Goal: Task Accomplishment & Management: Manage account settings

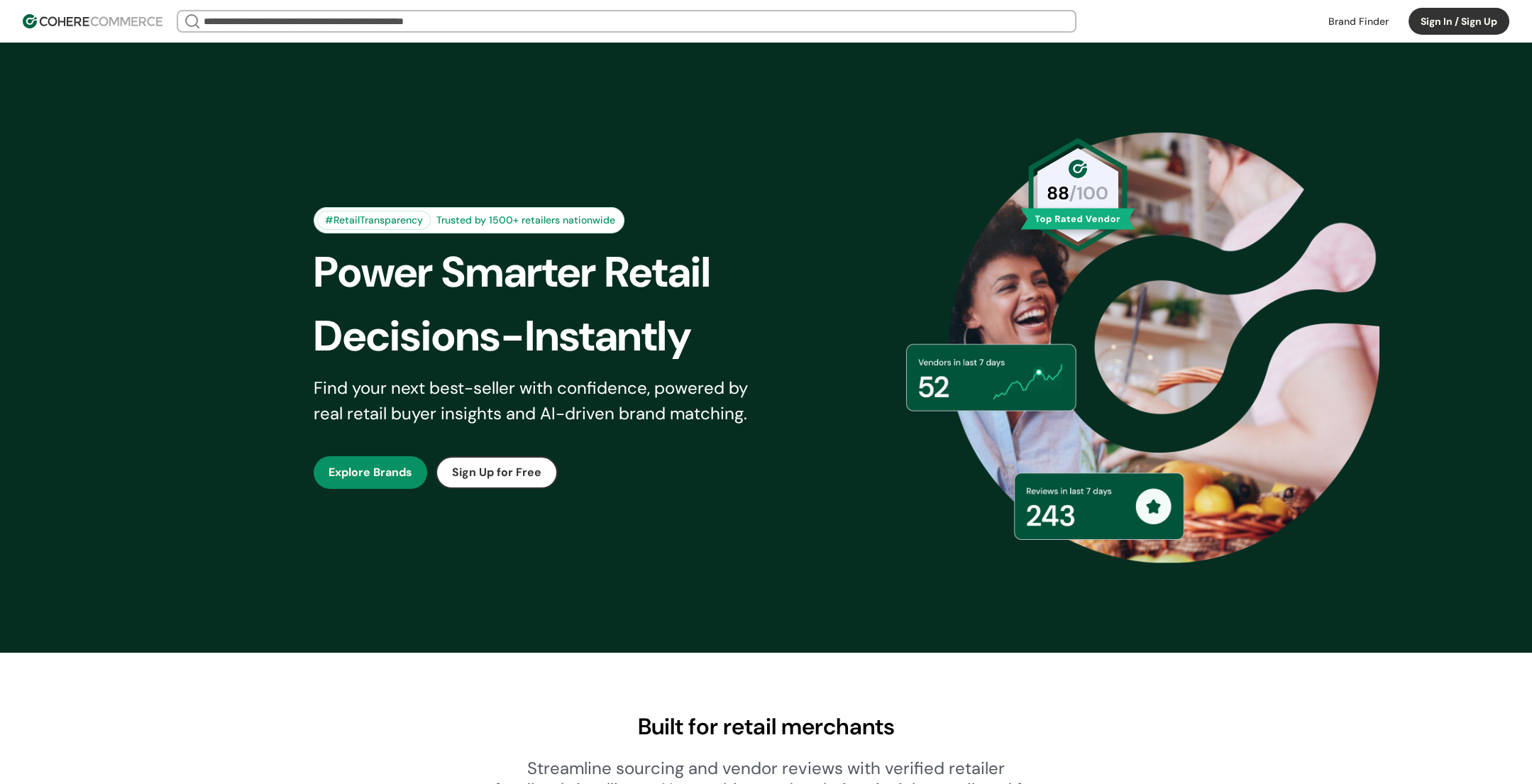
click at [300, 350] on div "#RetailTransparency Trusted by 1500+ retailers nationwide Power Smarter Retail …" at bounding box center [766, 347] width 977 height 539
click at [1428, 19] on button "Sign In / Sign Up" at bounding box center [1459, 21] width 101 height 27
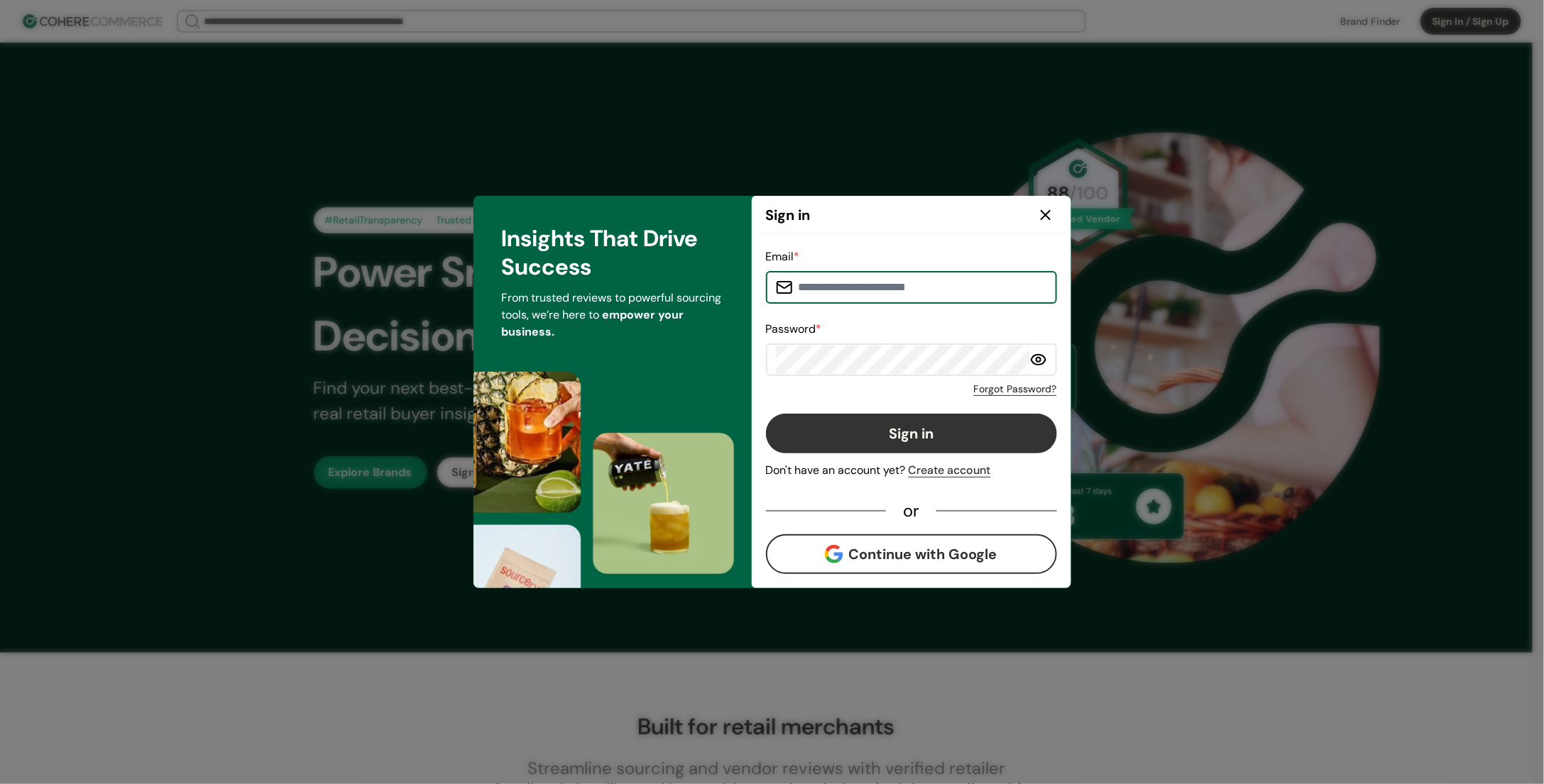
click at [821, 396] on div "Email * Password * Forgot Password? Sign in Don't have an account yet? Create a…" at bounding box center [911, 412] width 292 height 326
click at [1043, 217] on icon at bounding box center [1046, 216] width 9 height 9
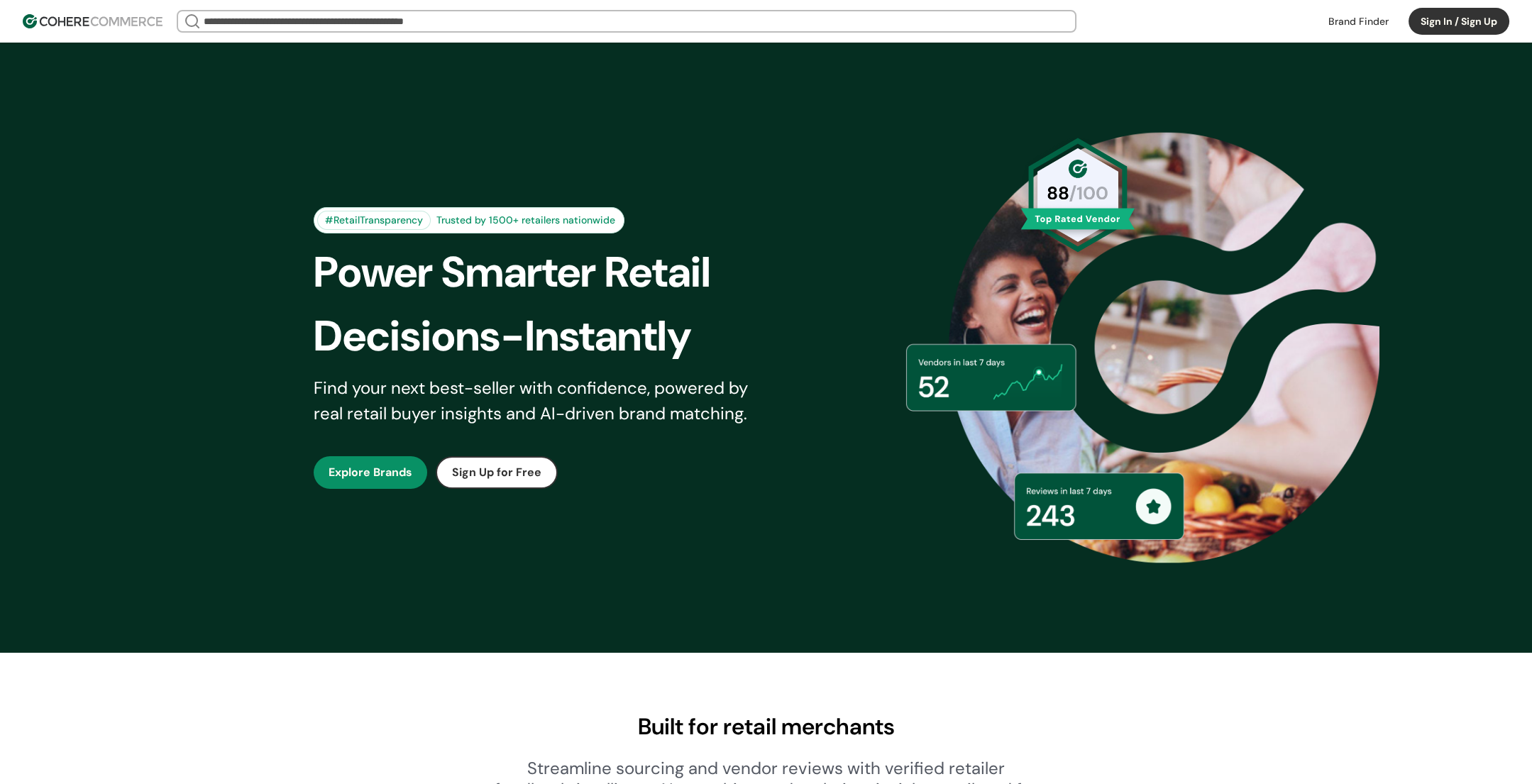
click at [1464, 23] on button "Sign In / Sign Up" at bounding box center [1459, 21] width 101 height 27
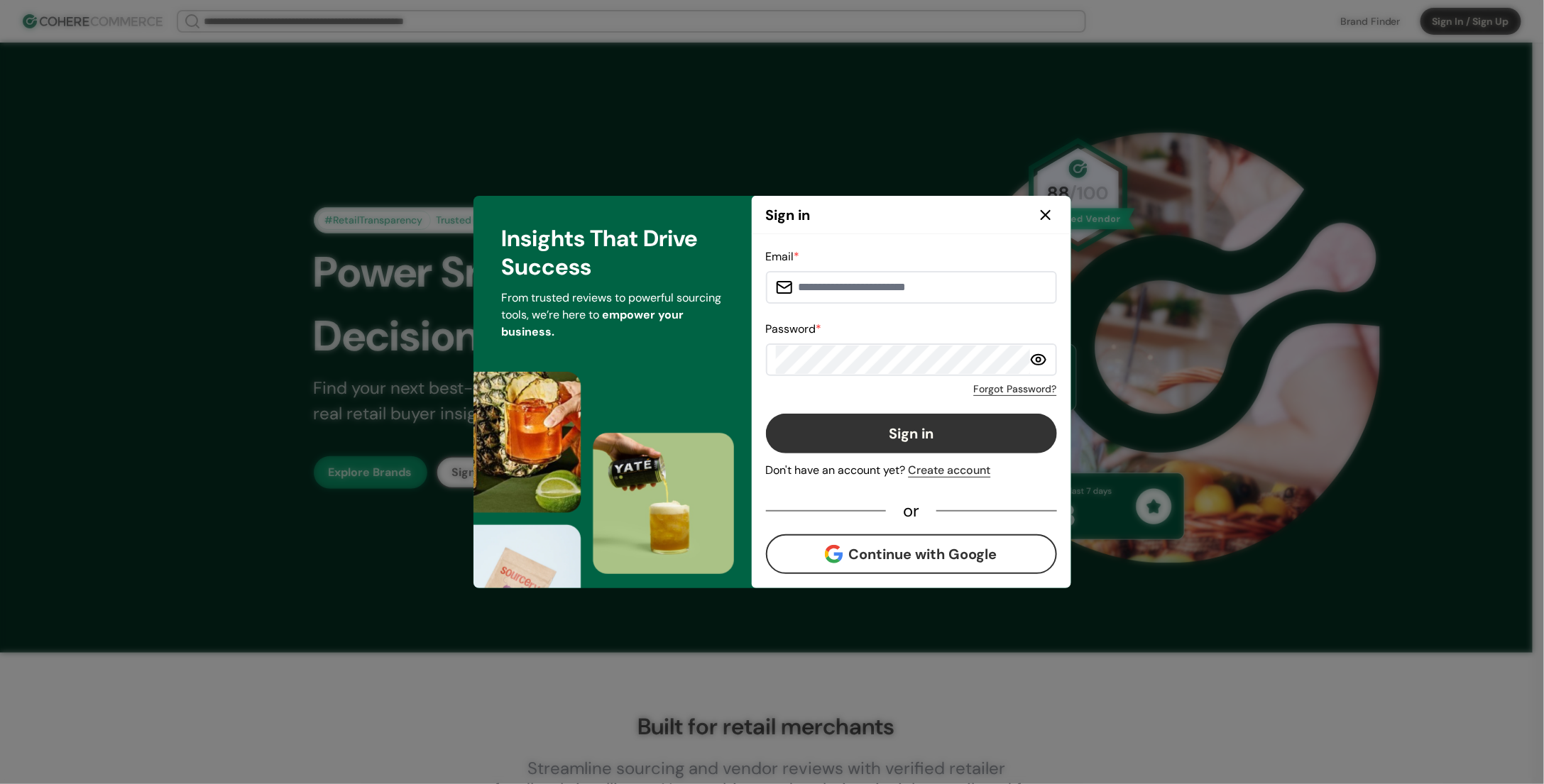
click at [993, 259] on div "Email *" at bounding box center [911, 276] width 292 height 55
click at [928, 284] on input at bounding box center [920, 288] width 254 height 29
click at [893, 289] on input at bounding box center [920, 288] width 254 height 29
type input "**********"
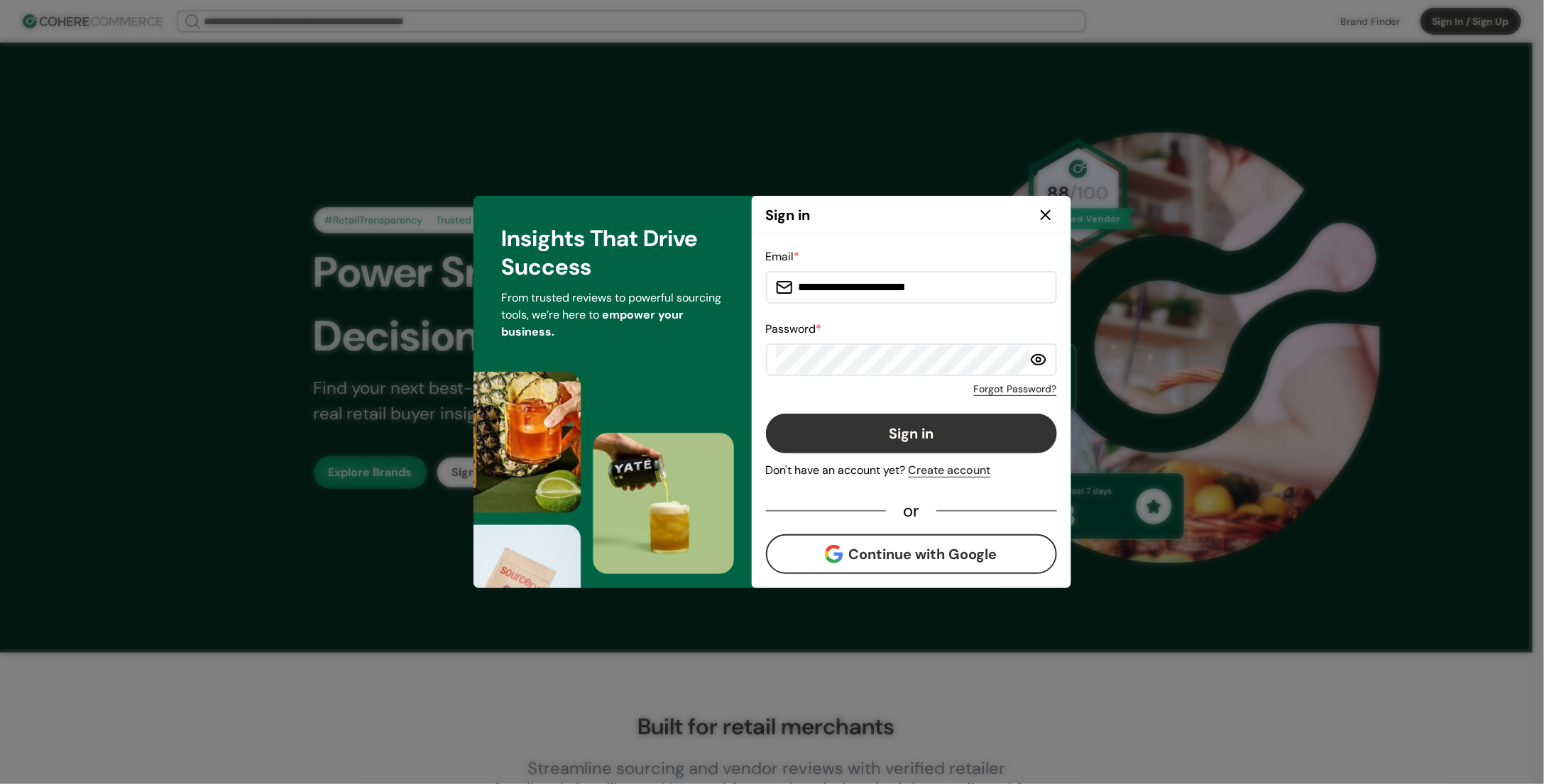
click at [1037, 413] on button "Sign in" at bounding box center [911, 433] width 292 height 40
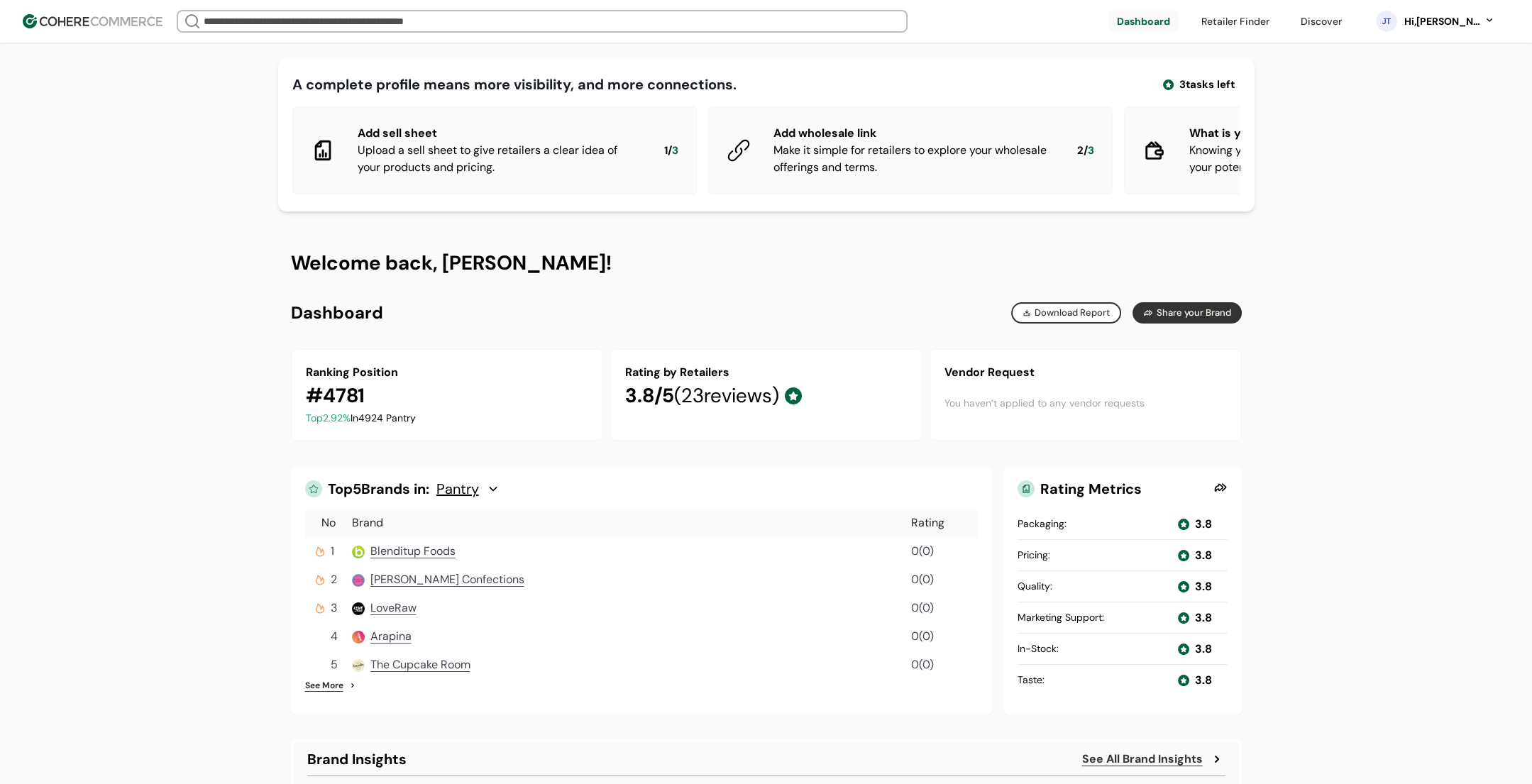
click at [1268, 24] on link at bounding box center [1236, 21] width 86 height 21
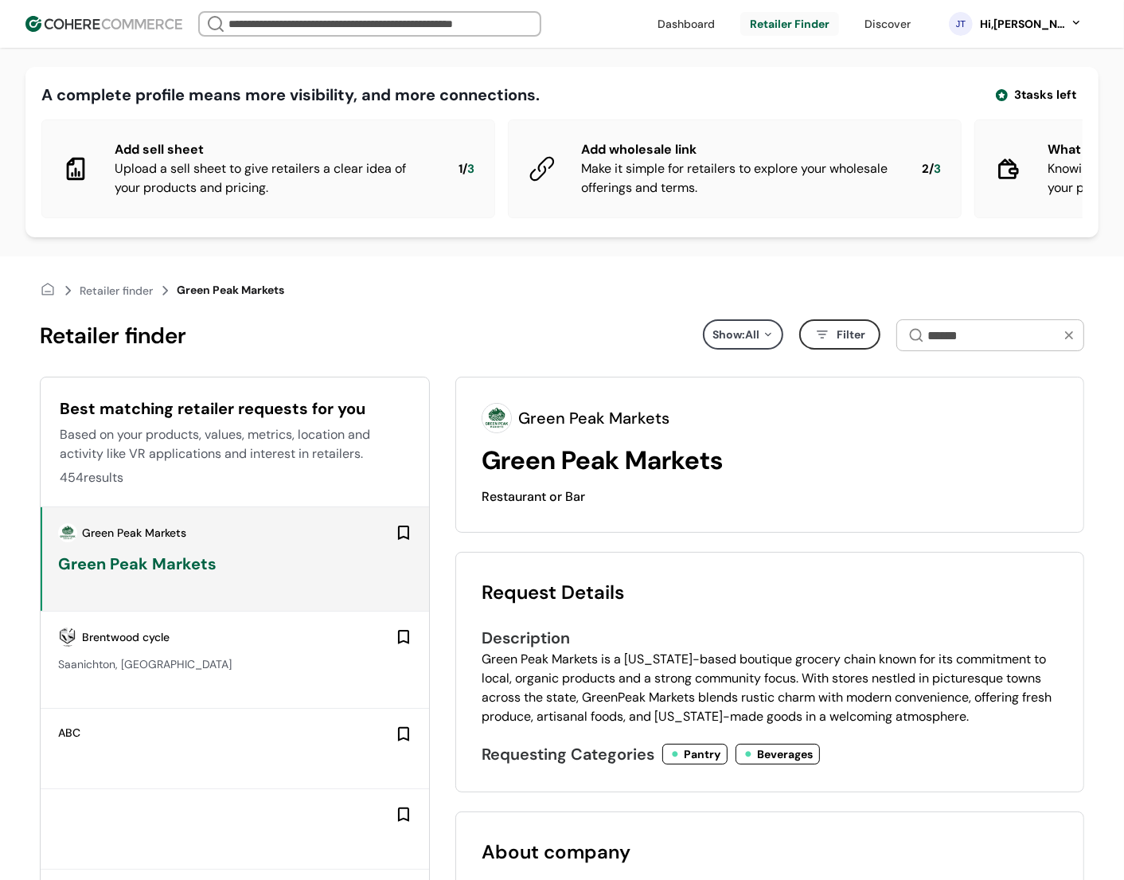
scroll to position [184, 0]
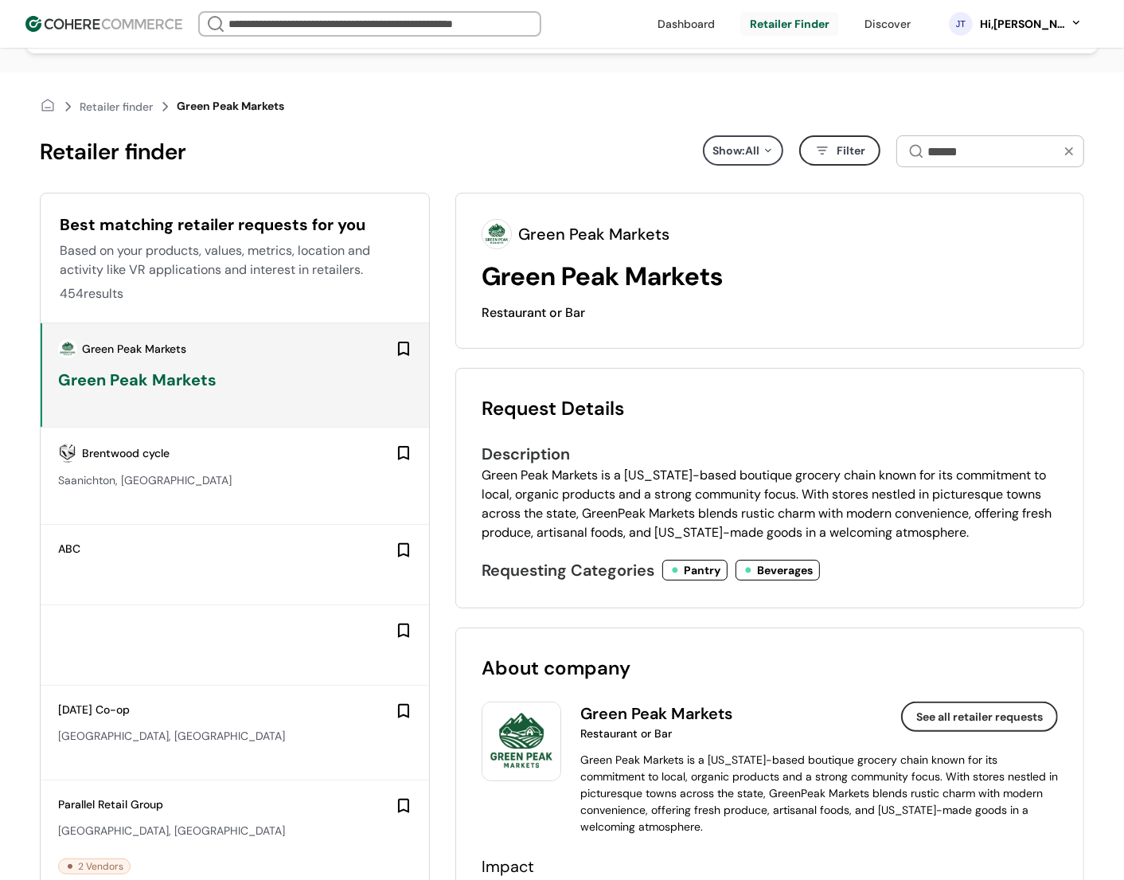
click at [1037, 217] on div "Green Peak Markets Green Peak Markets Restaurant or Bar Green Peak Markets Rest…" at bounding box center [770, 271] width 629 height 156
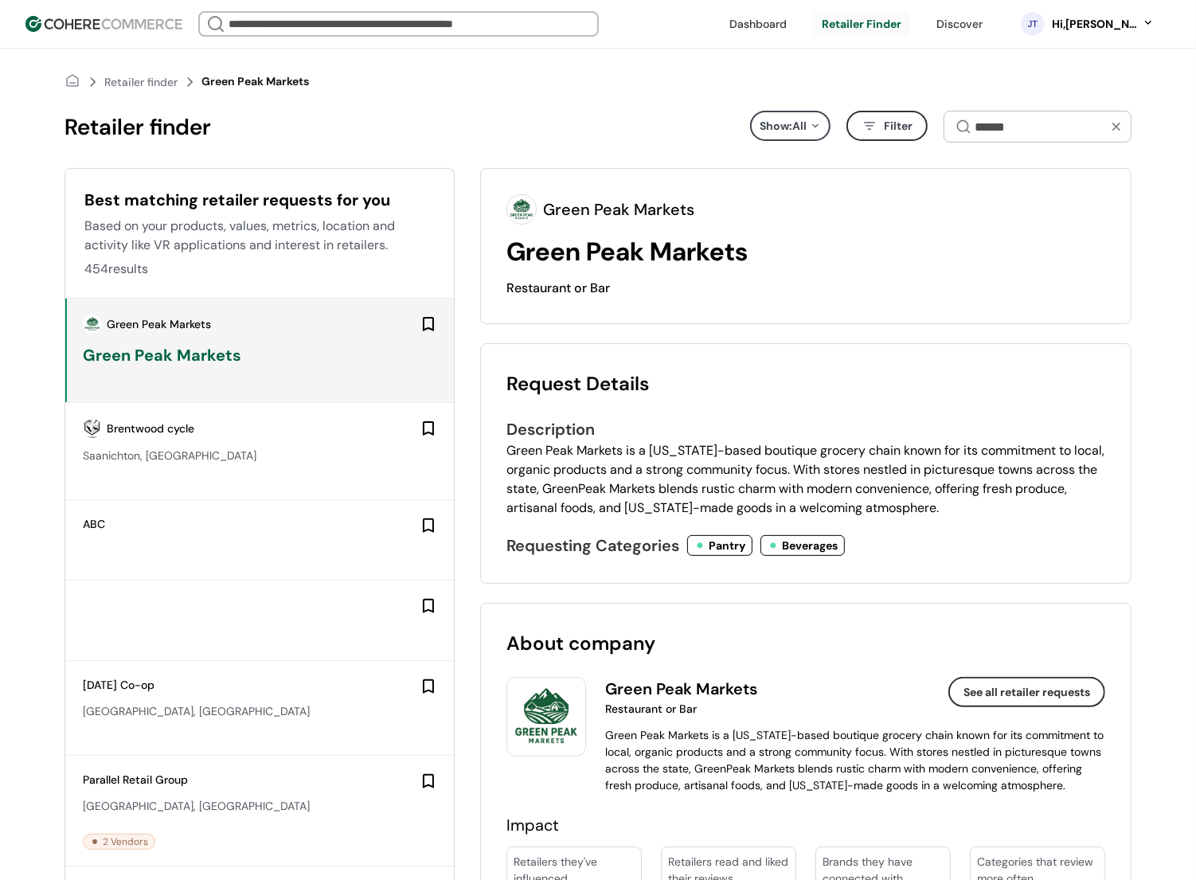
scroll to position [192, 0]
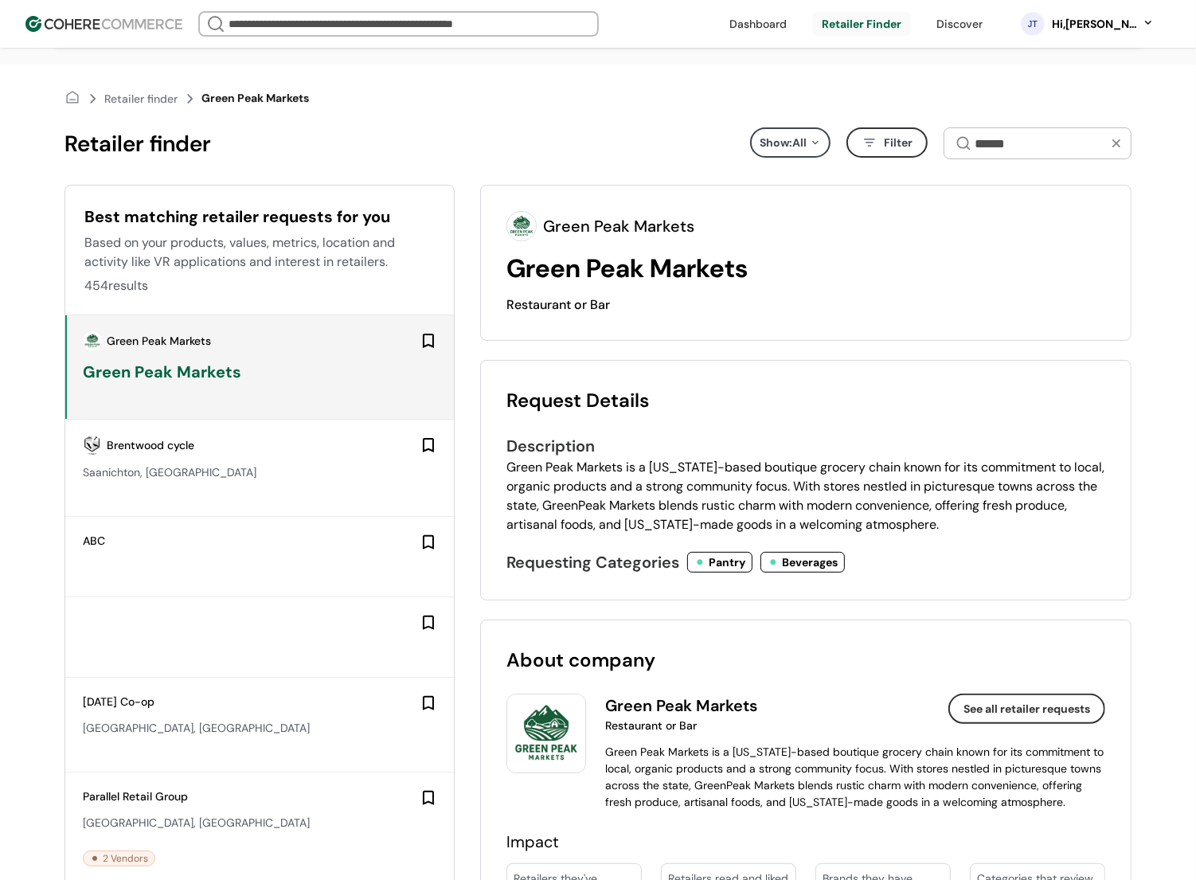
click at [283, 596] on div "ABC" at bounding box center [259, 557] width 389 height 80
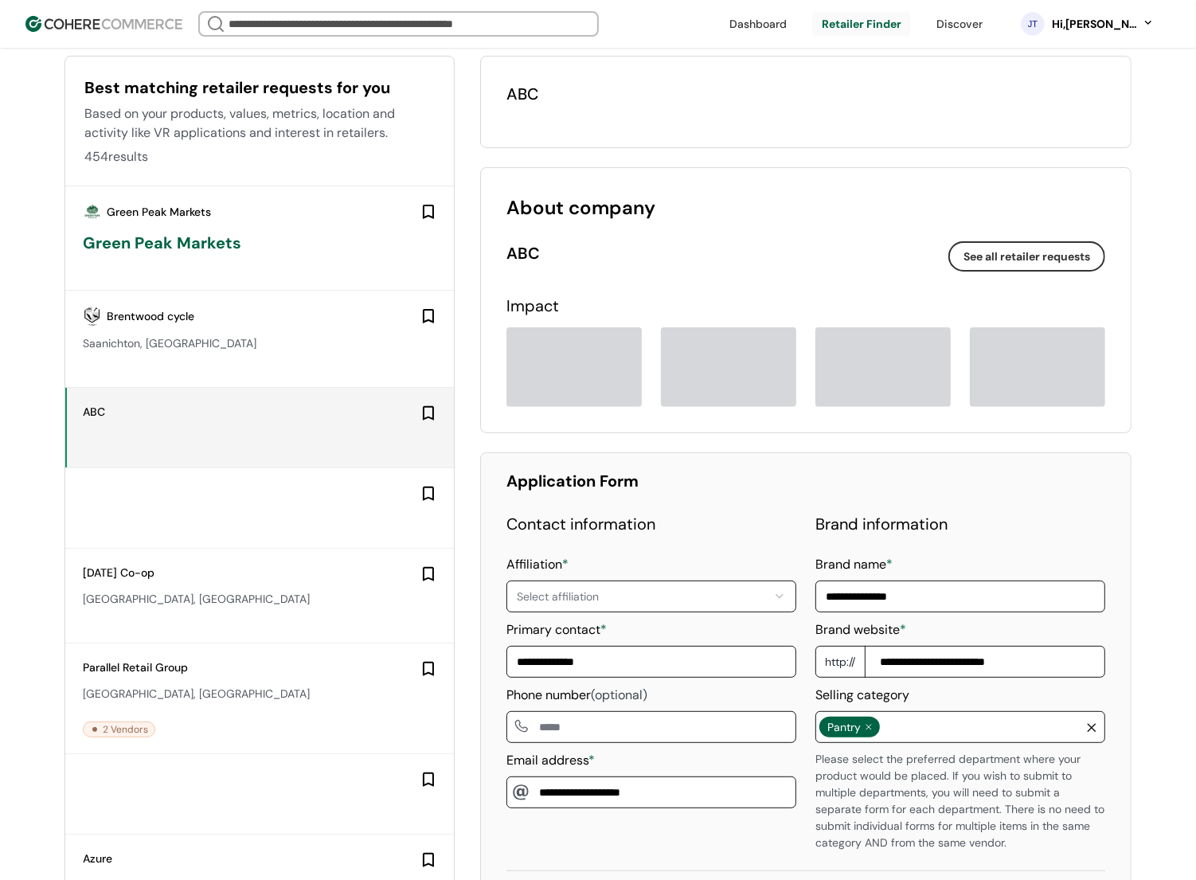
click at [280, 535] on div at bounding box center [259, 508] width 389 height 80
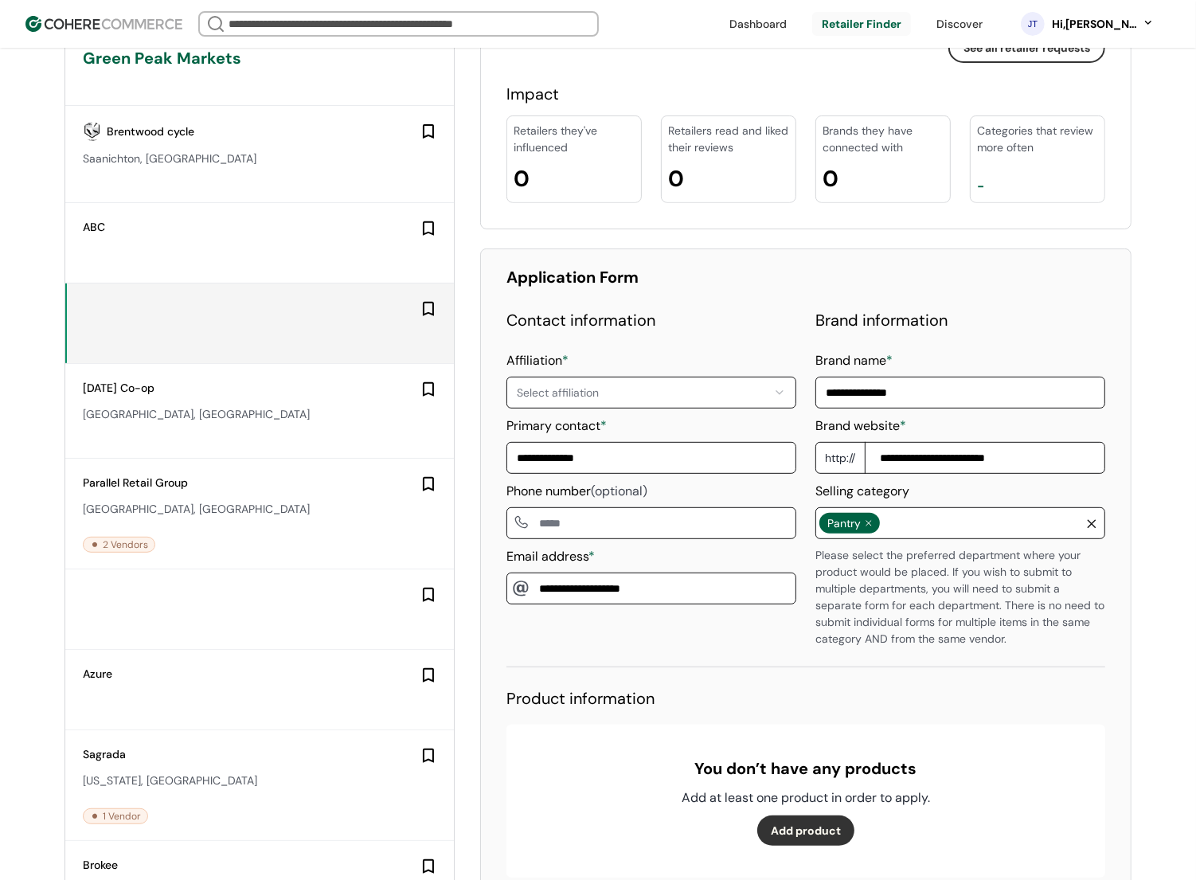
scroll to position [530, 0]
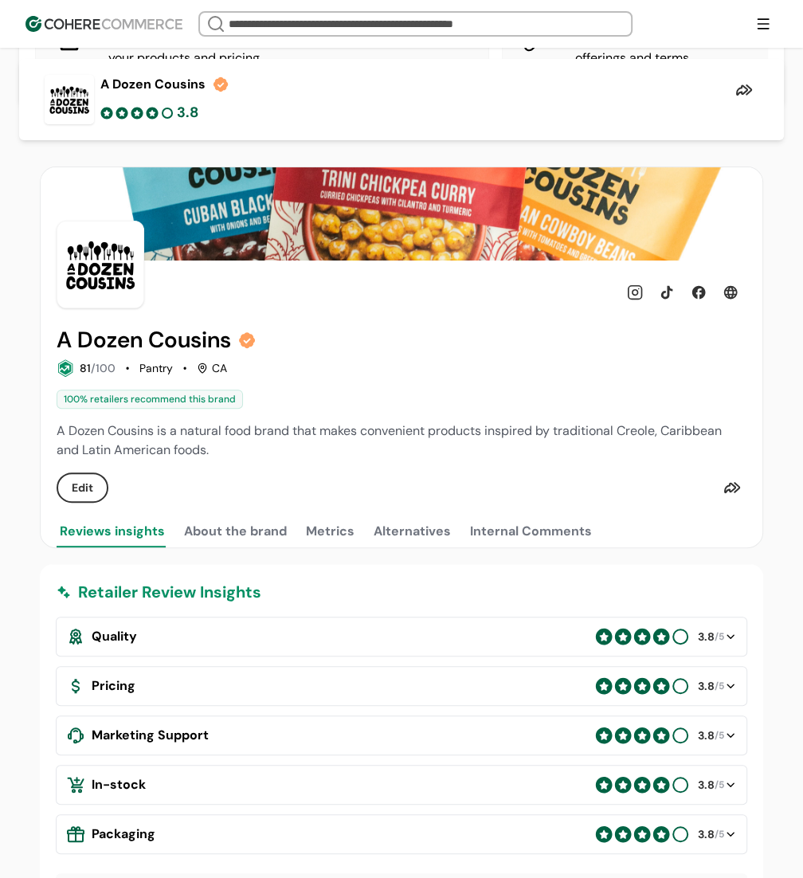
scroll to position [106, 0]
